Goal: Find contact information: Find contact information

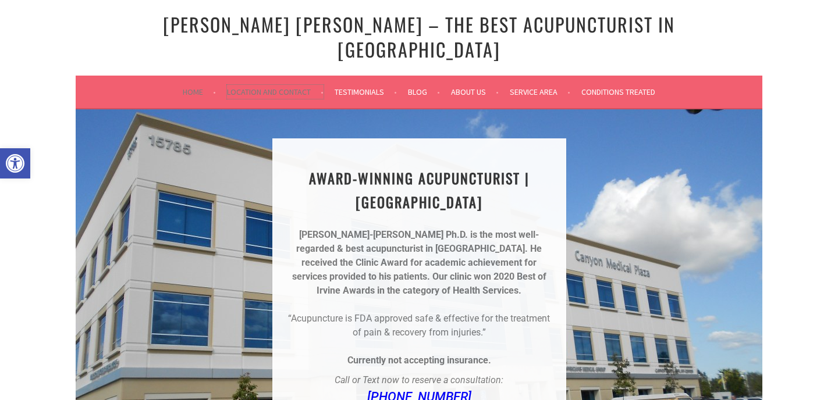
click at [259, 85] on link "Location and Contact" at bounding box center [275, 92] width 97 height 14
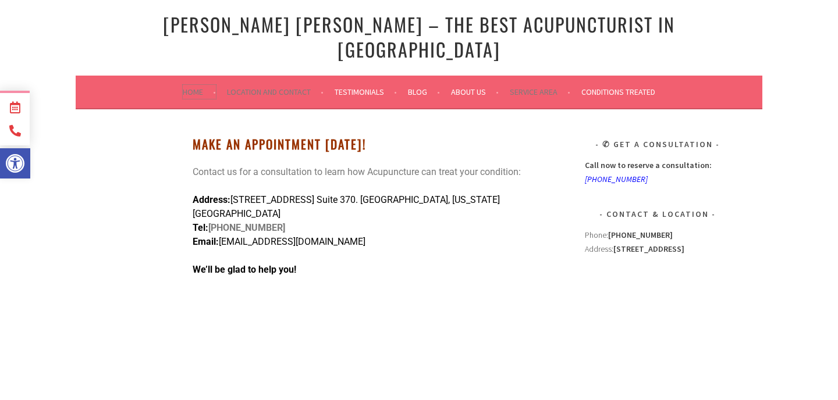
click at [195, 85] on link "Home" at bounding box center [199, 92] width 33 height 14
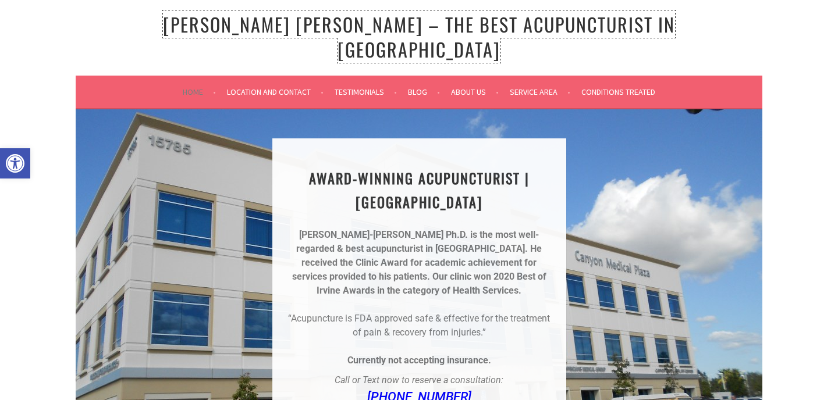
drag, startPoint x: 339, startPoint y: 22, endPoint x: 274, endPoint y: 23, distance: 65.2
click at [274, 23] on link "[PERSON_NAME] [PERSON_NAME] – The Best Acupuncturist In [GEOGRAPHIC_DATA]" at bounding box center [419, 36] width 512 height 52
click at [327, 29] on link "[PERSON_NAME] [PERSON_NAME] – The Best Acupuncturist In [GEOGRAPHIC_DATA]" at bounding box center [419, 36] width 512 height 52
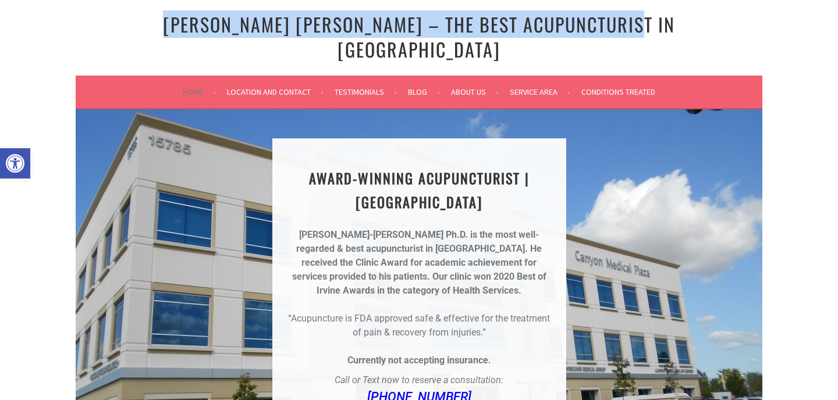
drag, startPoint x: 663, startPoint y: 12, endPoint x: 651, endPoint y: 17, distance: 13.8
click at [651, 17] on h1 "[PERSON_NAME] [PERSON_NAME] – The Best Acupuncturist In [GEOGRAPHIC_DATA]" at bounding box center [419, 36] width 623 height 49
copy link "[PERSON_NAME] [PERSON_NAME] – The Best Acupuncturist In [GEOGRAPHIC_DATA]"
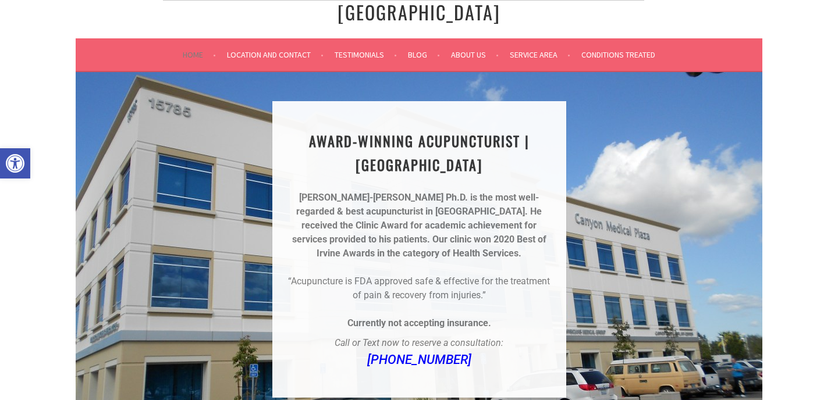
scroll to position [41, 0]
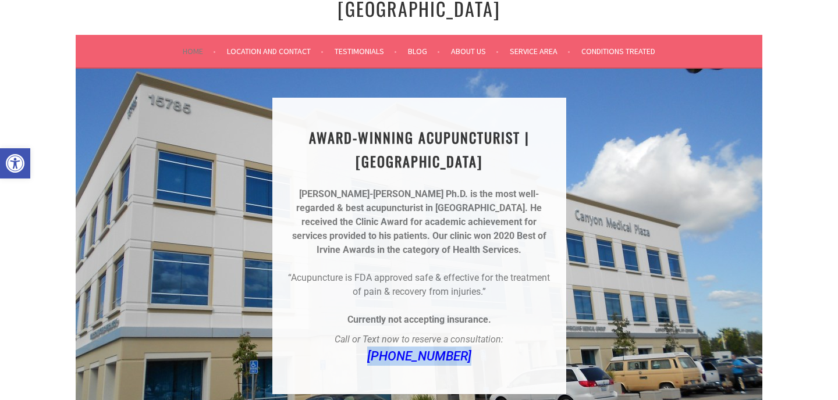
drag, startPoint x: 479, startPoint y: 342, endPoint x: 346, endPoint y: 342, distance: 133.2
click at [346, 347] on p "[PHONE_NUMBER]" at bounding box center [419, 356] width 266 height 19
copy link "[PHONE_NUMBER]"
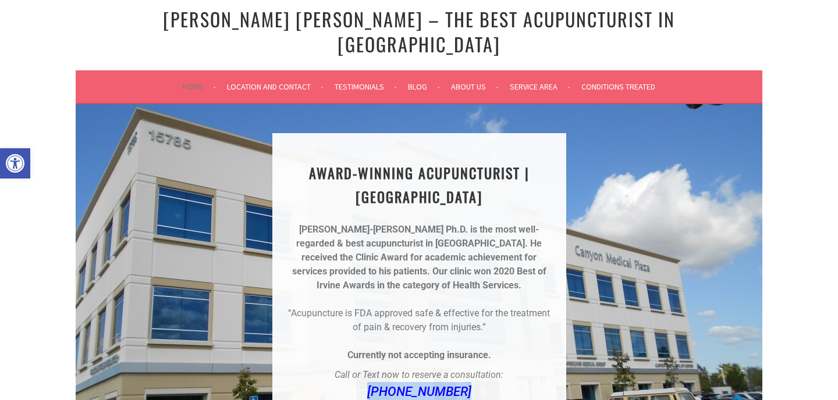
scroll to position [0, 0]
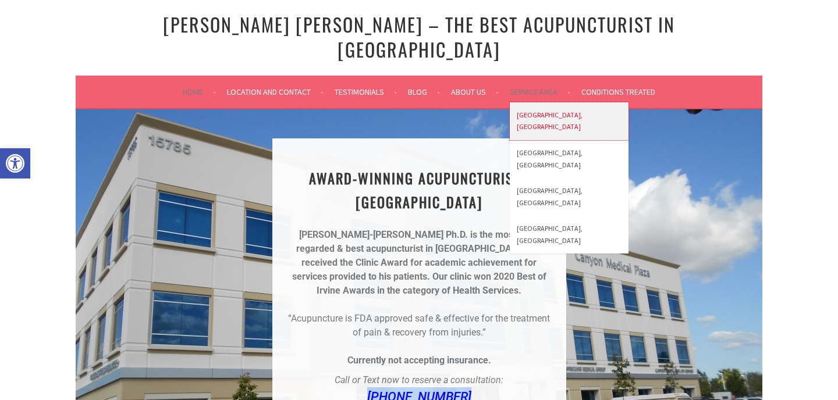
click at [528, 102] on link "[GEOGRAPHIC_DATA], [GEOGRAPHIC_DATA]" at bounding box center [569, 121] width 119 height 38
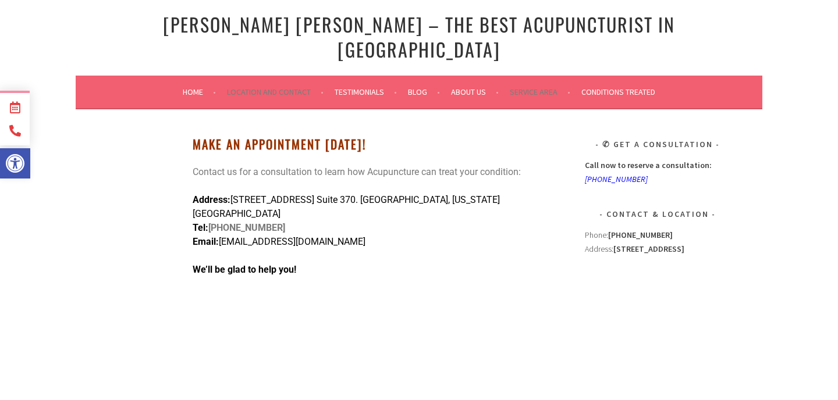
drag, startPoint x: 365, startPoint y: 202, endPoint x: 152, endPoint y: 180, distance: 214.1
copy p "Address: [STREET_ADDRESS] Suite 370. [GEOGRAPHIC_DATA][US_STATE] Tel: [PHONE_NU…"
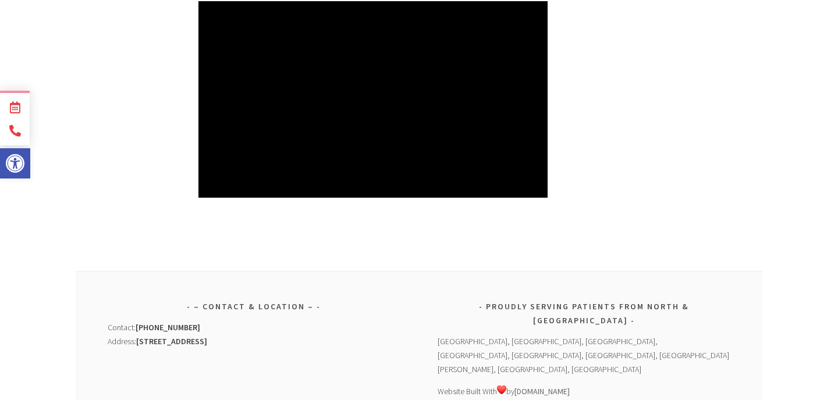
scroll to position [726, 0]
